Goal: Check status: Check status

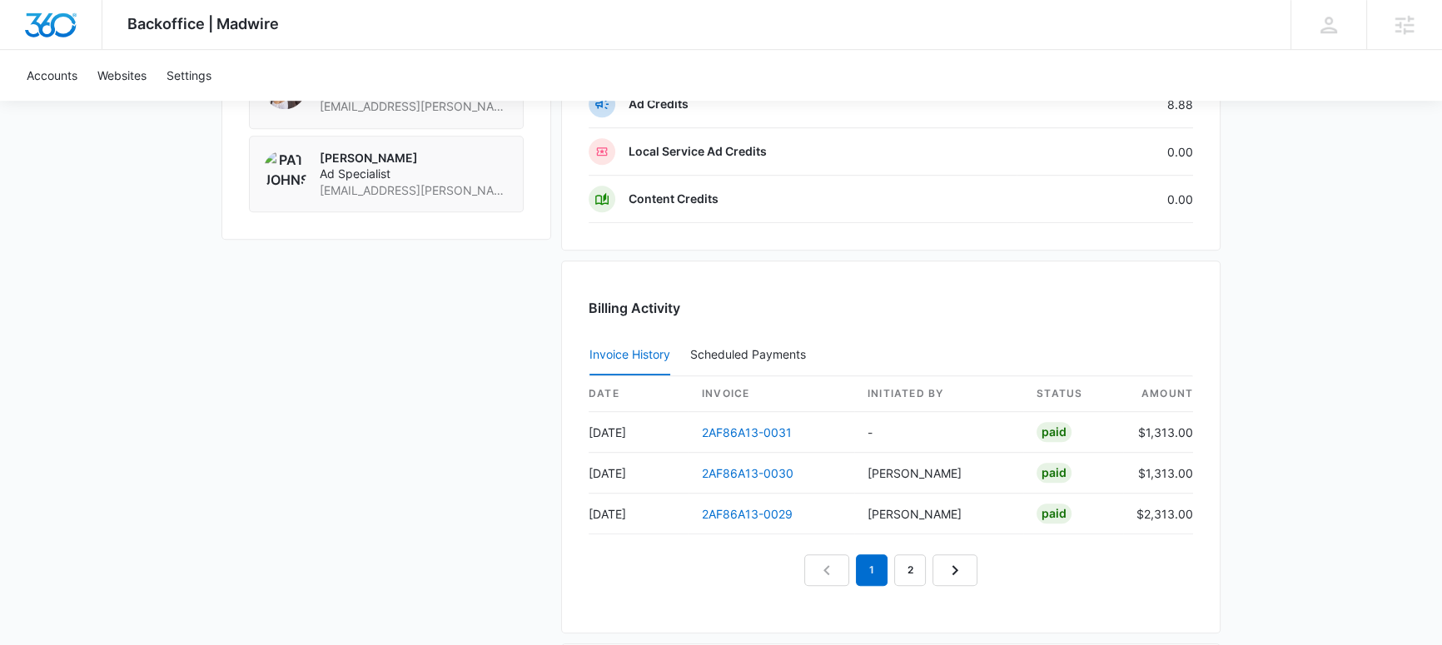
scroll to position [1438, 0]
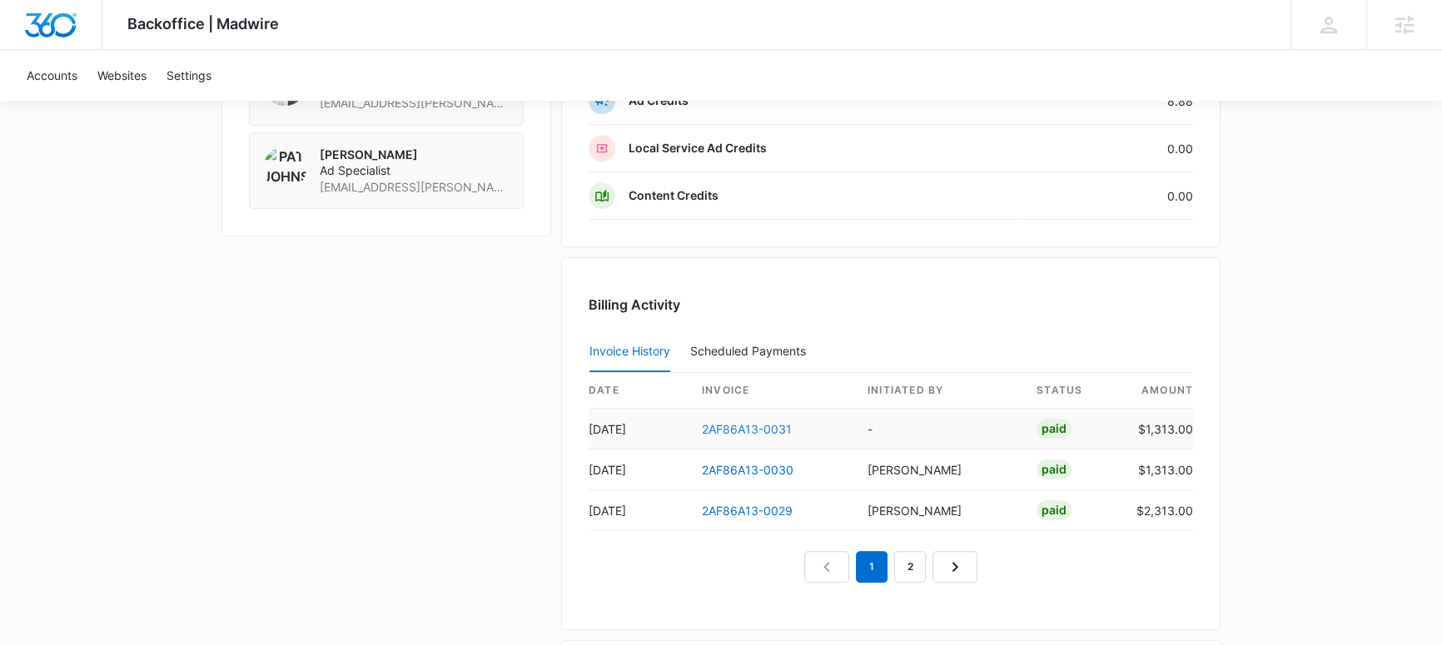
click at [738, 422] on link "2AF86A13-0031" at bounding box center [747, 429] width 90 height 14
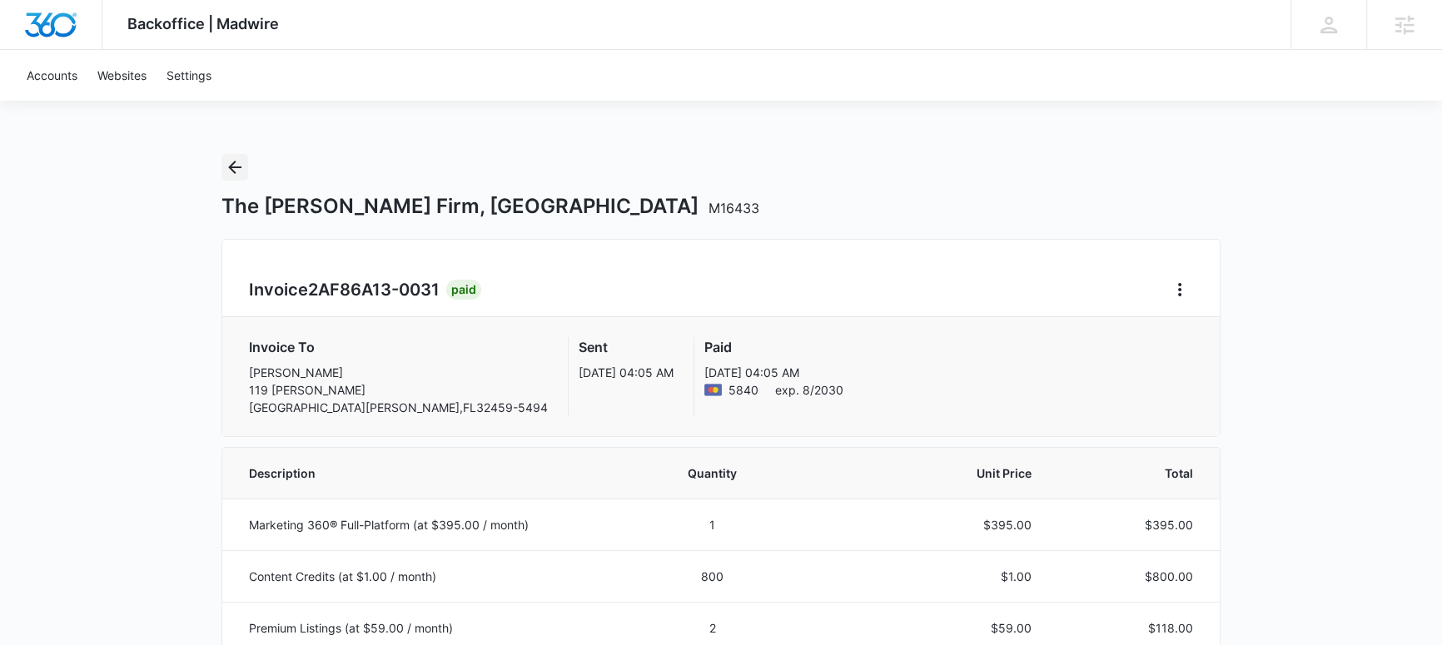
click at [236, 166] on icon "Back" at bounding box center [234, 167] width 13 height 13
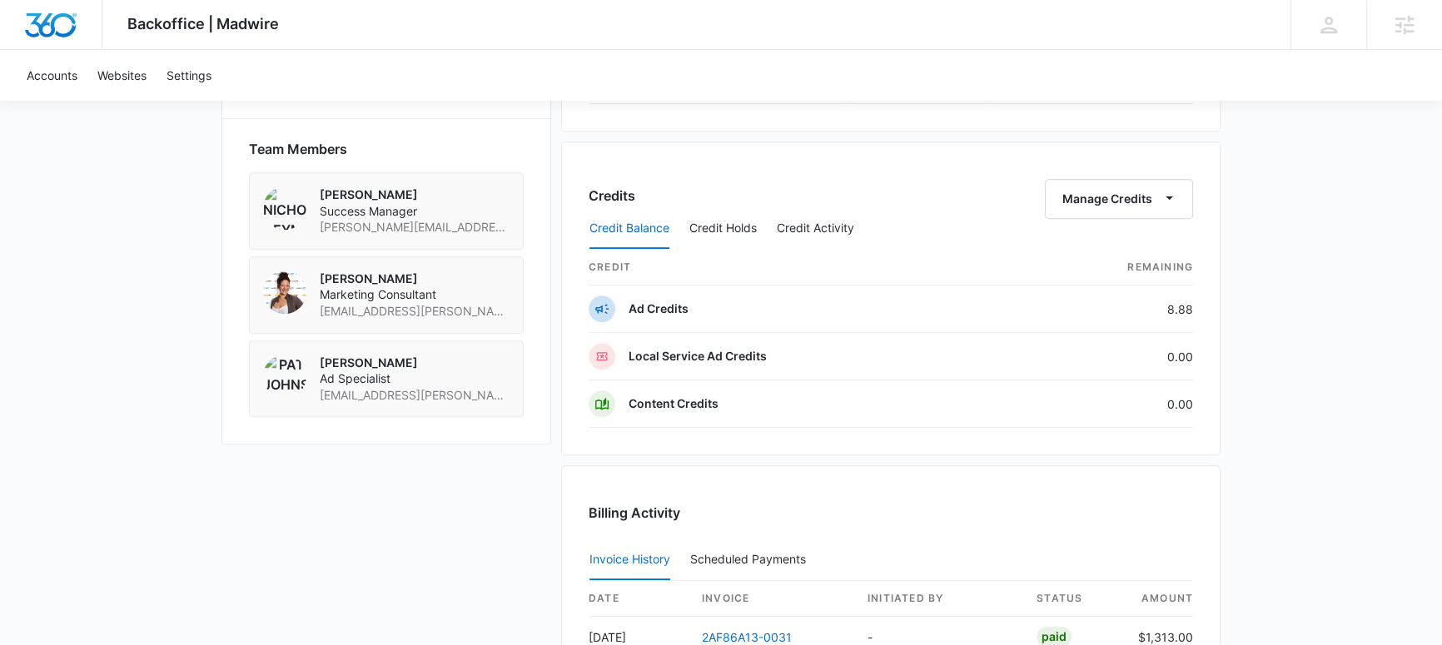
scroll to position [1184, 0]
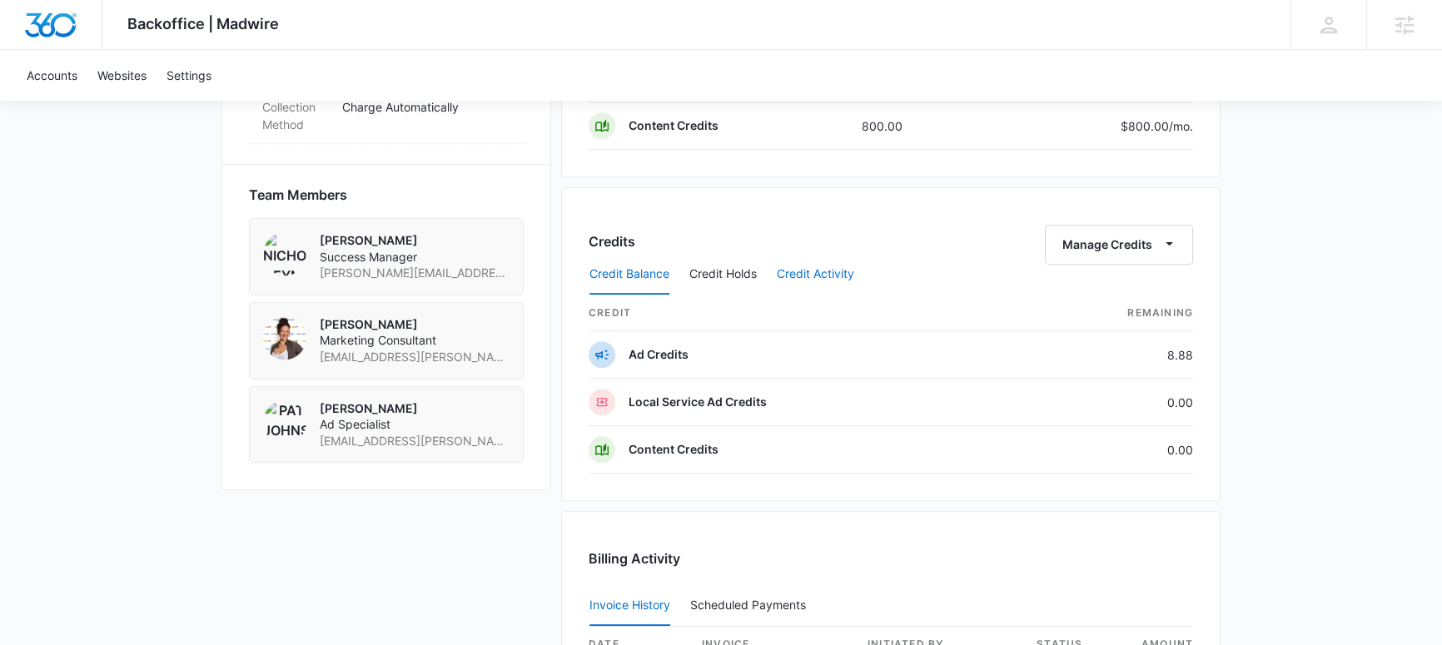
click at [821, 271] on button "Credit Activity" at bounding box center [815, 275] width 77 height 40
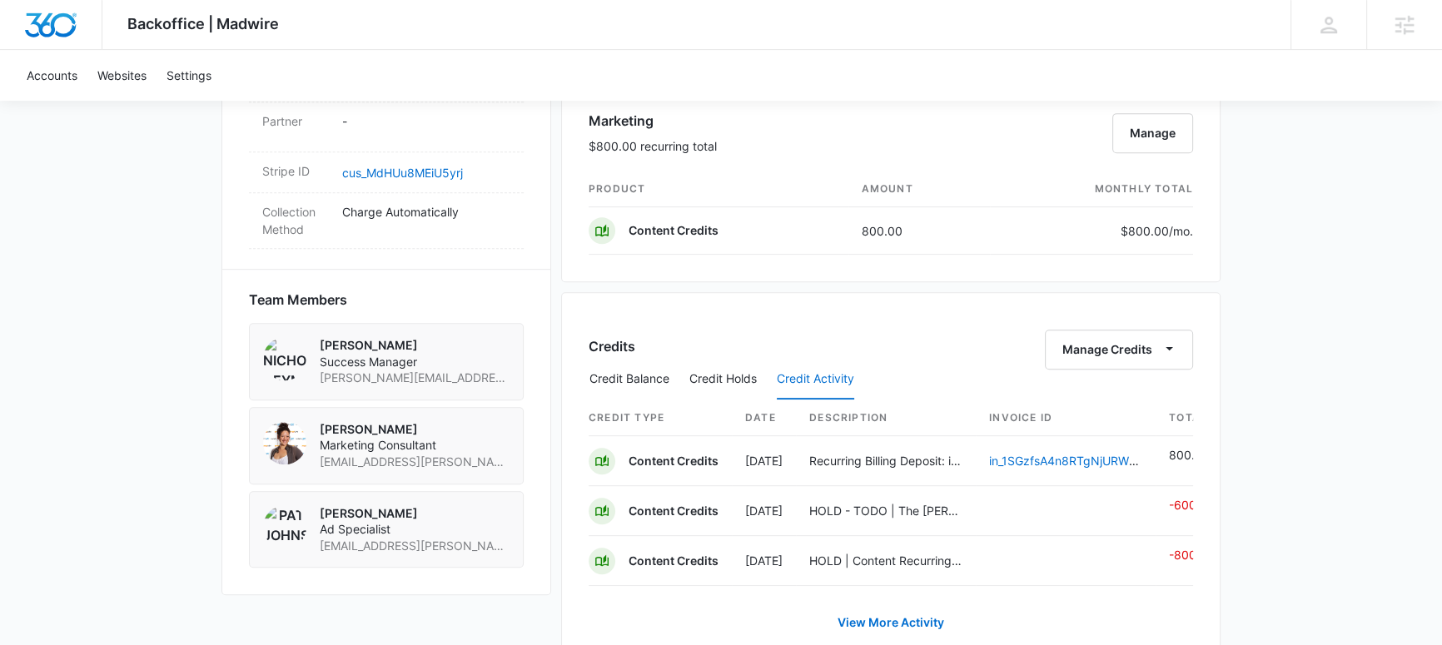
scroll to position [1087, 0]
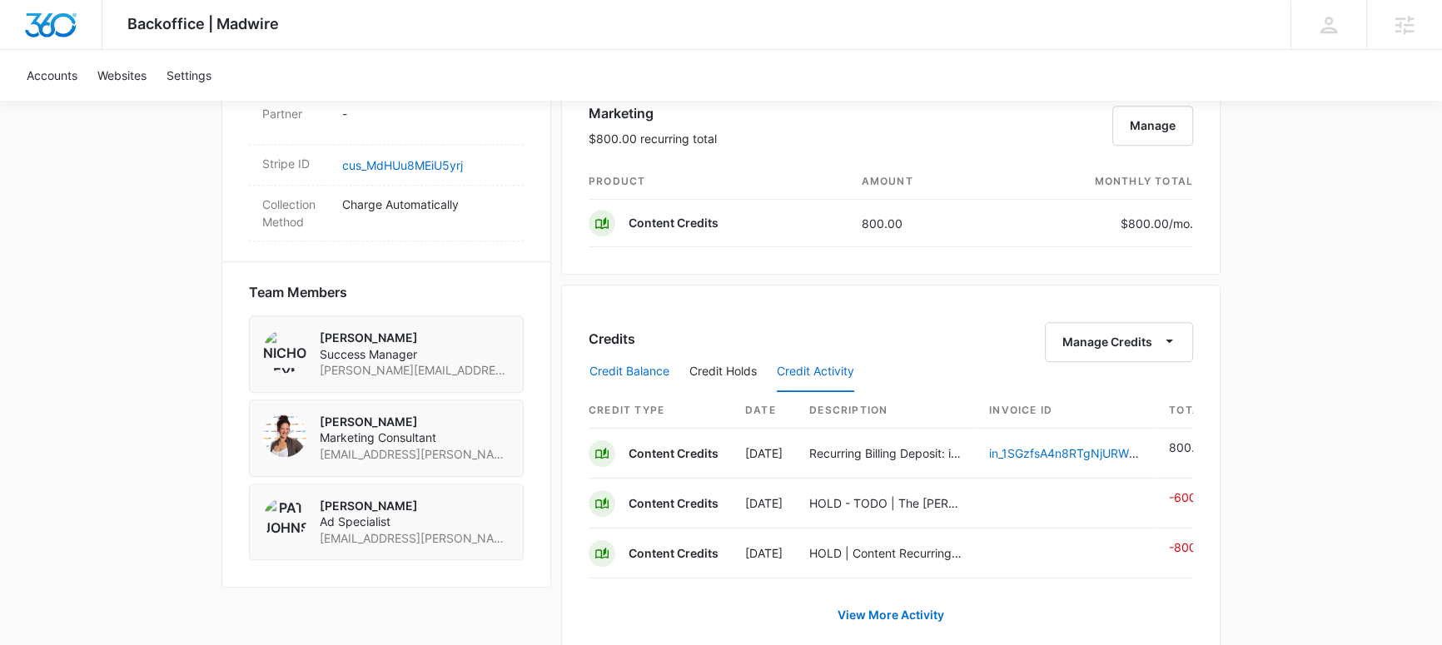
click at [628, 367] on button "Credit Balance" at bounding box center [629, 372] width 80 height 40
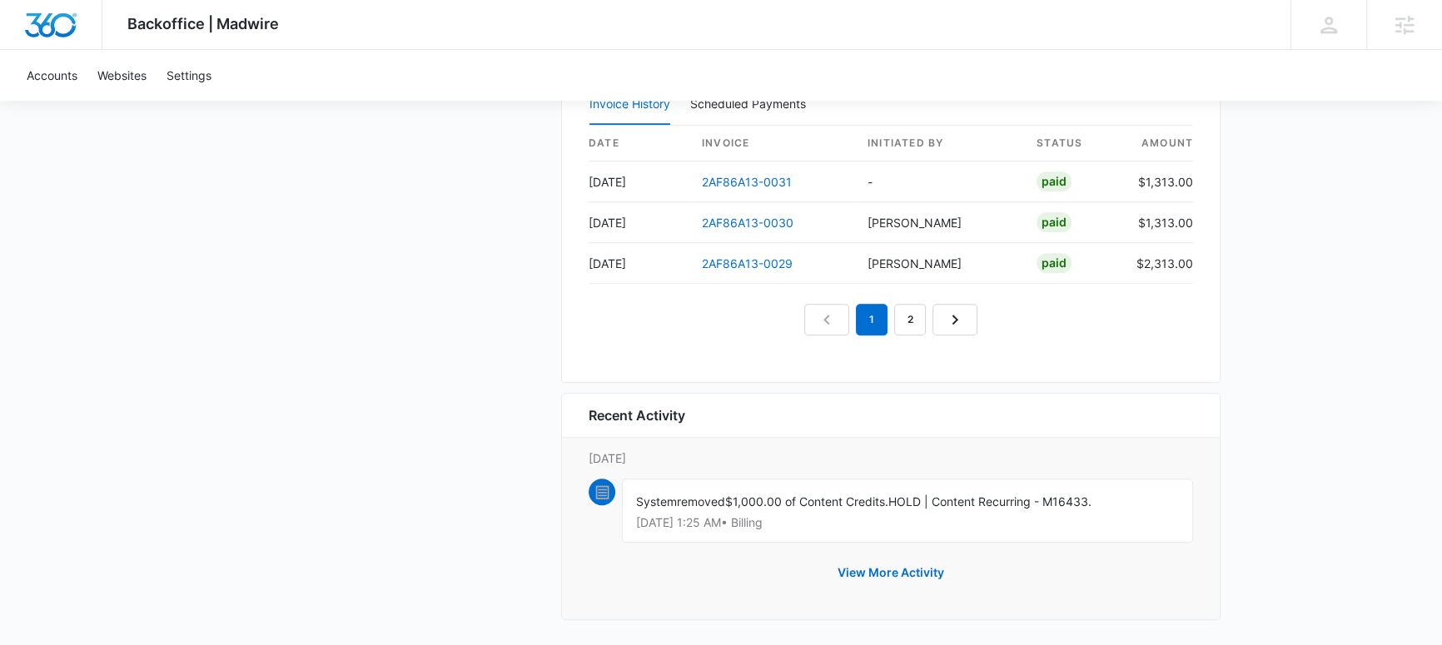
scroll to position [1689, 0]
click at [901, 567] on button "View More Activity" at bounding box center [891, 569] width 140 height 40
